Goal: Book appointment/travel/reservation

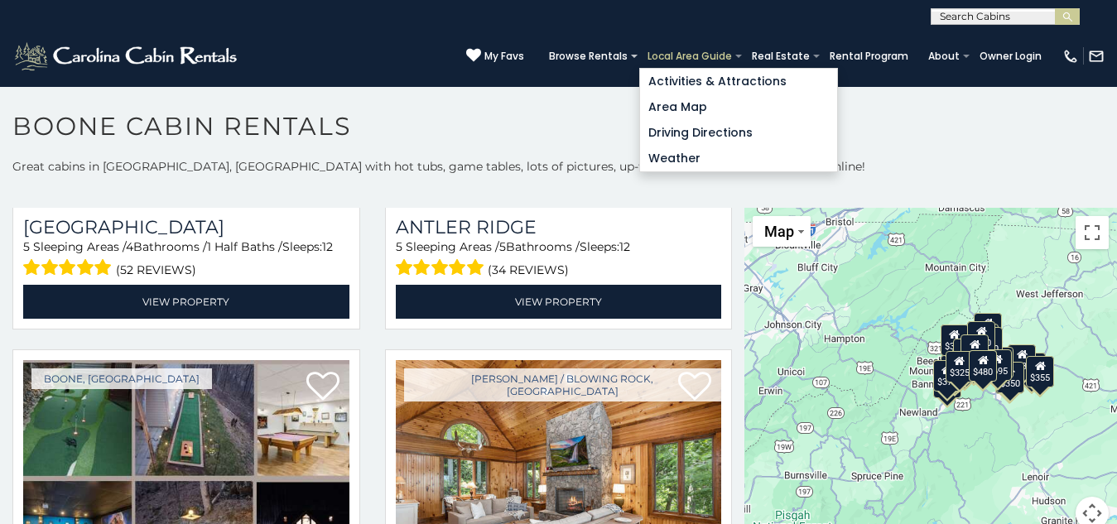
scroll to position [9, 0]
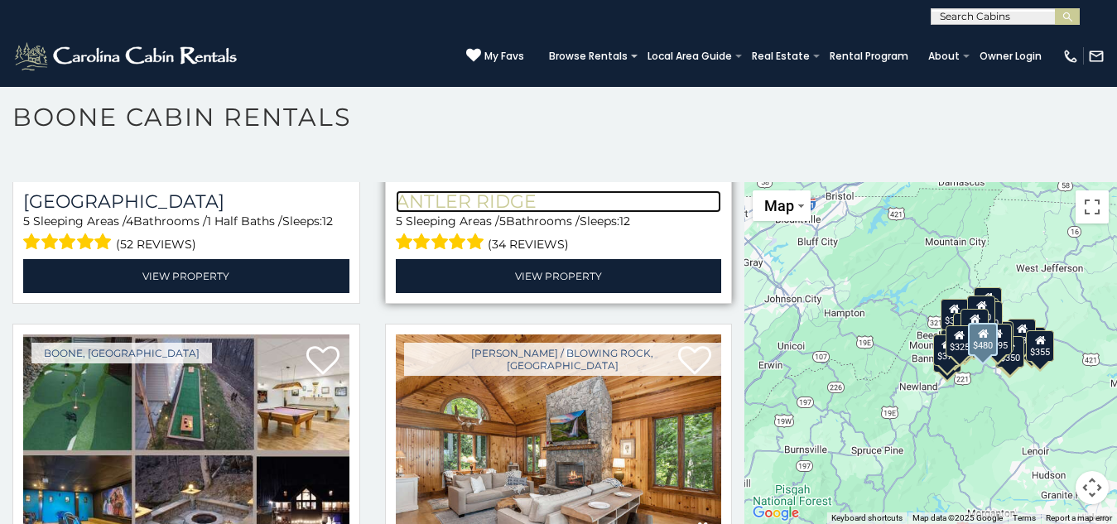
click at [462, 191] on h3 "Antler Ridge" at bounding box center [559, 202] width 326 height 22
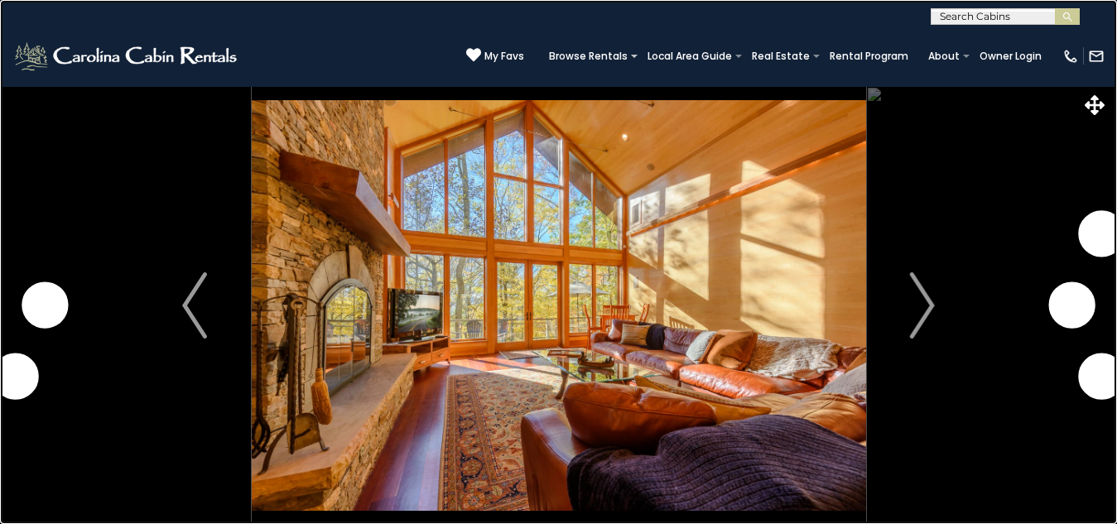
click at [368, 94] on link at bounding box center [558, 262] width 1117 height 524
